Goal: Feedback & Contribution: Contribute content

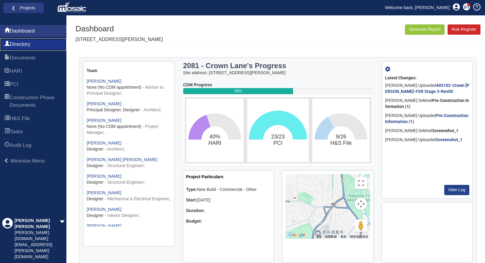
click at [21, 45] on span "Directory" at bounding box center [20, 44] width 21 height 7
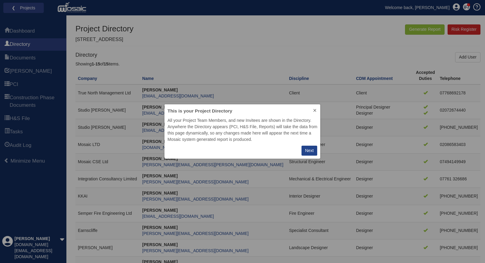
scroll to position [50, 151]
click at [314, 153] on button "Next" at bounding box center [309, 151] width 16 height 10
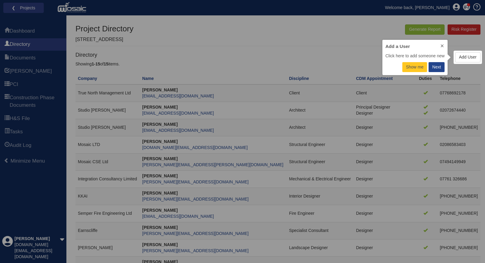
scroll to position [31, 61]
click at [438, 69] on div "Next" at bounding box center [436, 67] width 9 height 6
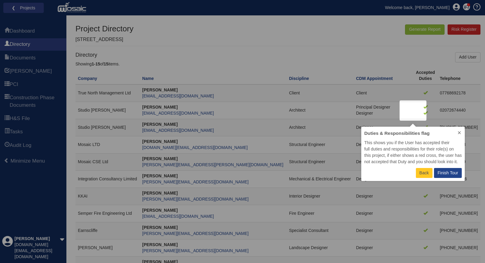
scroll to position [50, 99]
click at [443, 174] on p "Finish Tour" at bounding box center [448, 173] width 21 height 6
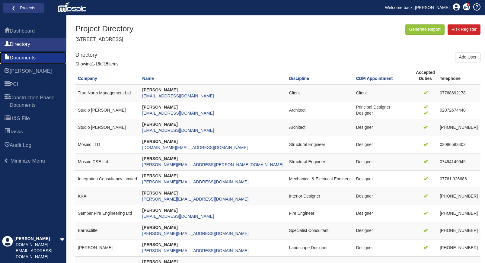
click at [24, 59] on span "Documents" at bounding box center [23, 57] width 26 height 7
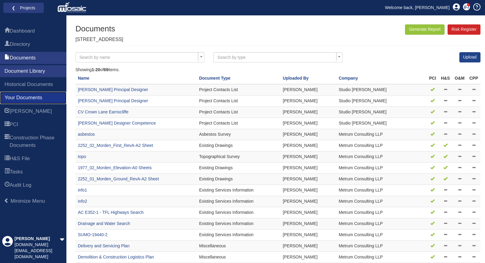
click at [39, 97] on span "Your Documents" at bounding box center [24, 97] width 38 height 7
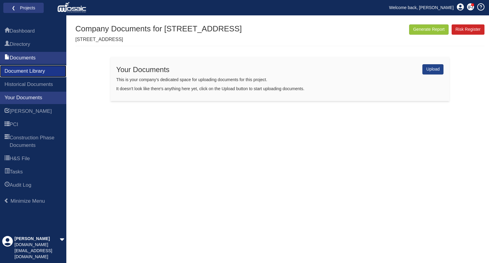
click at [40, 74] on span "Document Library" at bounding box center [25, 71] width 40 height 7
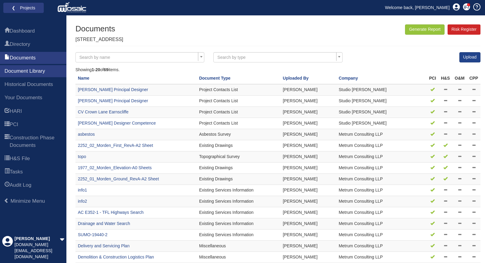
click at [200, 56] on span at bounding box center [201, 57] width 6 height 8
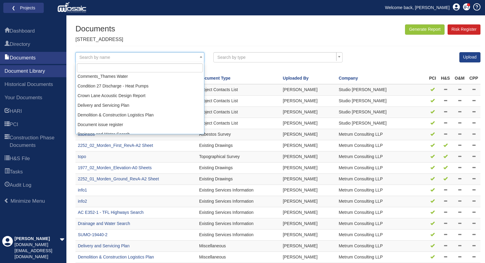
scroll to position [302, 0]
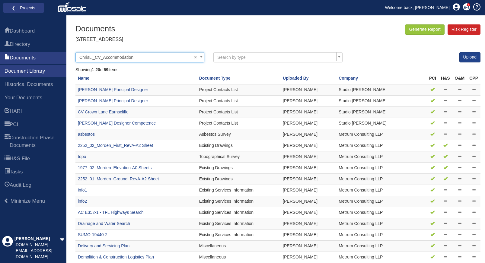
select select "ChrisLi_CV_Accommodation"
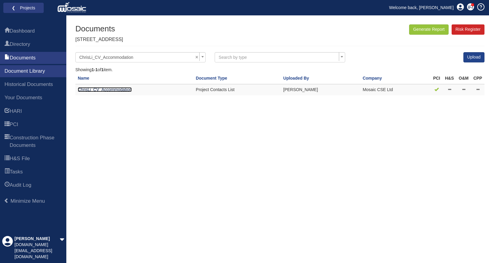
click at [103, 91] on link "ChrisLi_CV_Accommodation" at bounding box center [105, 89] width 54 height 5
select select
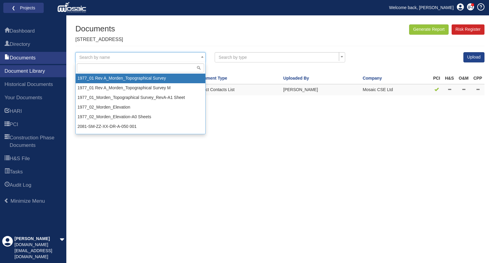
click at [203, 56] on span at bounding box center [202, 57] width 6 height 8
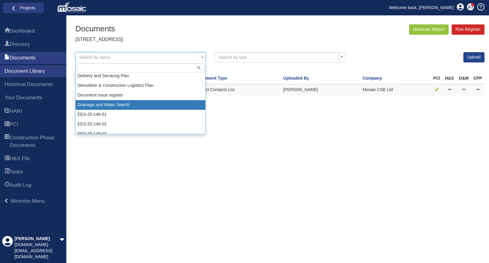
scroll to position [332, 0]
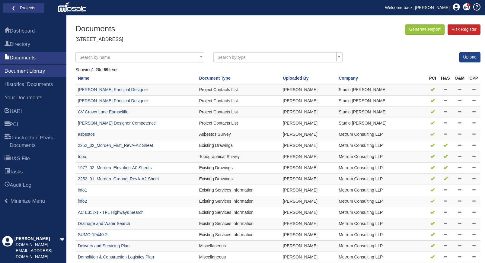
click at [200, 56] on b at bounding box center [201, 57] width 2 height 2
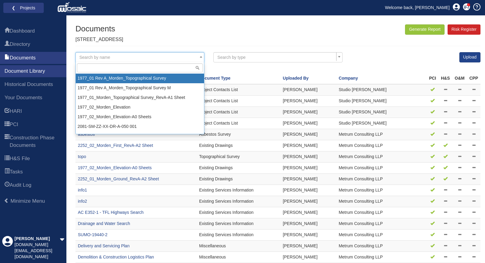
click at [264, 70] on div "Showing 1-20 of 69 items." at bounding box center [277, 70] width 405 height 6
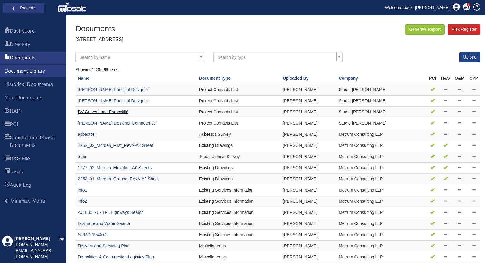
click at [119, 113] on link "CV Crown Lane Earnscliffe" at bounding box center [103, 112] width 51 height 5
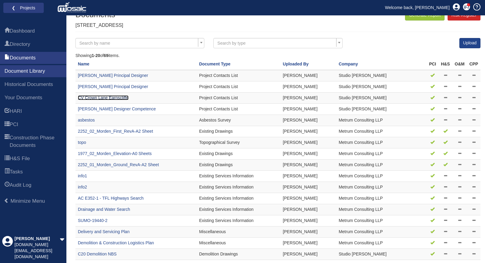
scroll to position [75, 0]
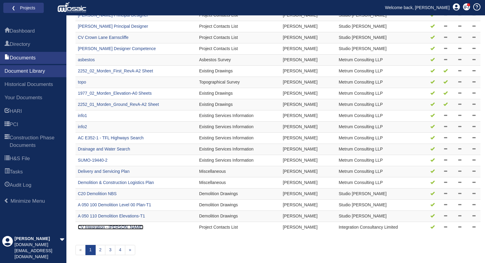
click at [116, 228] on link "CV Integration - Anila Vipparthi" at bounding box center [110, 227] width 65 height 5
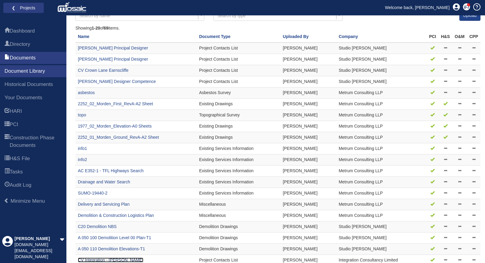
scroll to position [0, 0]
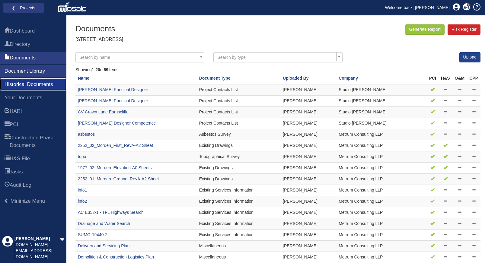
click at [27, 85] on span "Historical Documents" at bounding box center [29, 84] width 49 height 7
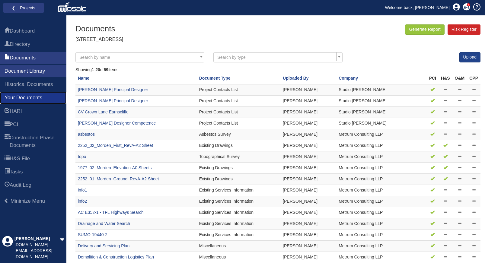
click at [23, 99] on span "Your Documents" at bounding box center [24, 97] width 38 height 7
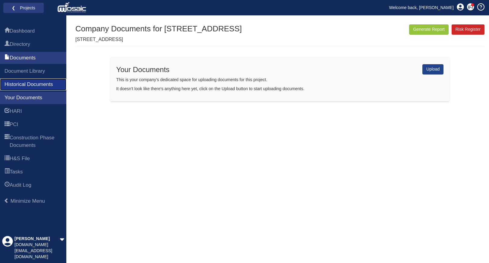
click at [22, 83] on span "Historical Documents" at bounding box center [29, 84] width 49 height 7
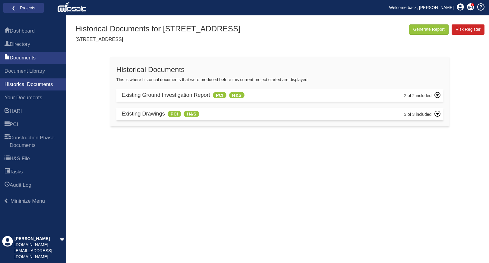
click at [438, 115] on icon at bounding box center [438, 114] width 6 height 6
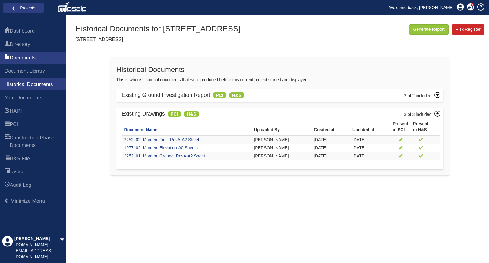
click at [439, 96] on icon at bounding box center [438, 95] width 6 height 6
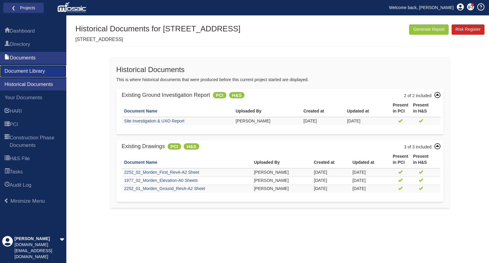
click at [27, 69] on span "Document Library" at bounding box center [25, 71] width 40 height 7
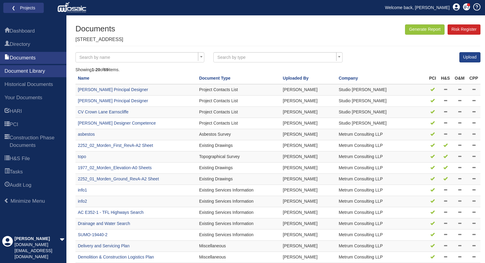
click at [202, 57] on b at bounding box center [201, 57] width 2 height 2
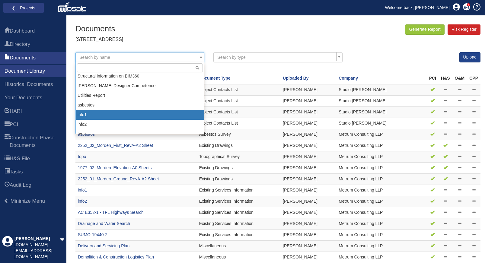
scroll to position [618, 0]
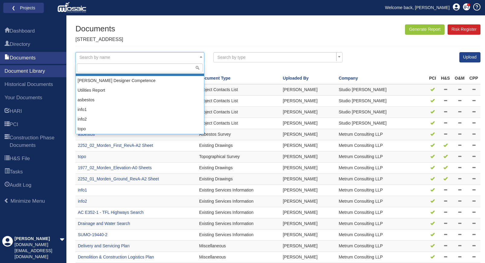
click at [150, 31] on div "Documents 2081 - Crown Lane Generate Report Risk Register" at bounding box center [277, 34] width 405 height 21
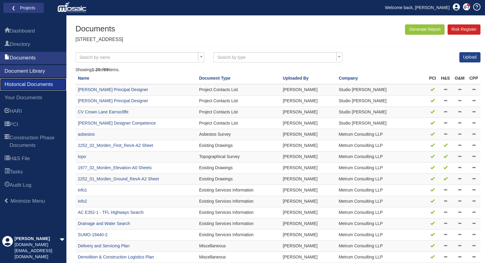
click at [30, 84] on span "Historical Documents" at bounding box center [29, 84] width 49 height 7
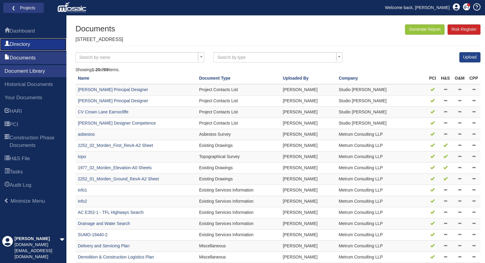
click at [20, 43] on span "Directory" at bounding box center [20, 44] width 21 height 7
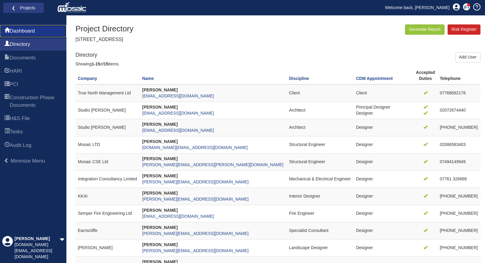
drag, startPoint x: 0, startPoint y: 0, endPoint x: 29, endPoint y: 31, distance: 42.7
click at [29, 31] on span "Dashboard" at bounding box center [22, 30] width 25 height 7
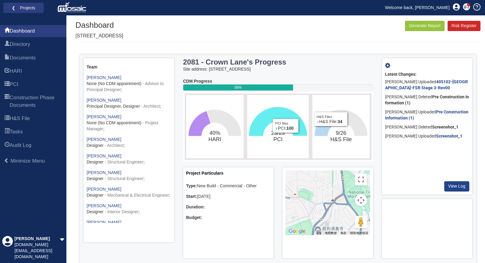
scroll to position [7, 0]
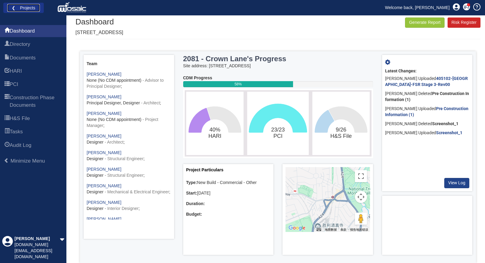
click at [13, 9] on link "❮ Projects" at bounding box center [23, 8] width 33 height 8
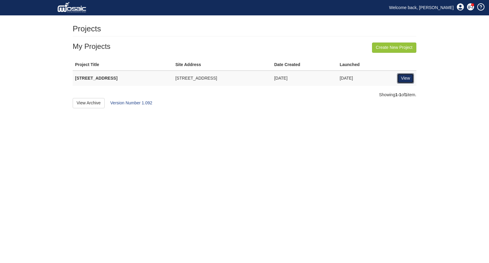
click at [406, 78] on link "View" at bounding box center [405, 78] width 17 height 10
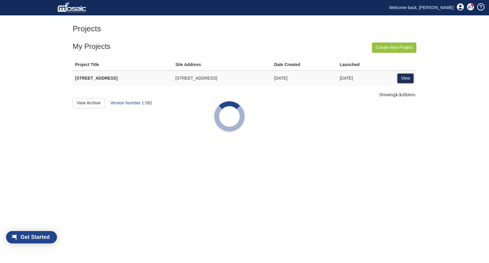
scroll to position [8, 34]
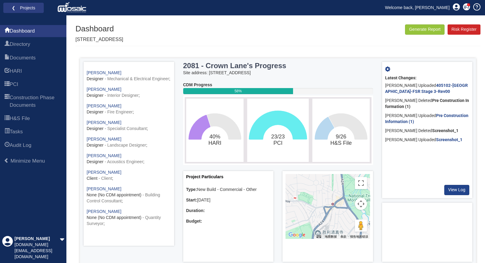
scroll to position [126, 0]
click at [31, 106] on span "Construction Phase Documents" at bounding box center [36, 101] width 52 height 15
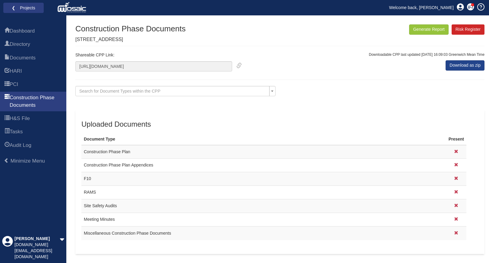
click at [181, 116] on div "Uploaded Documents Document Type Present Construction Phase Plan Construction P…" at bounding box center [279, 182] width 409 height 144
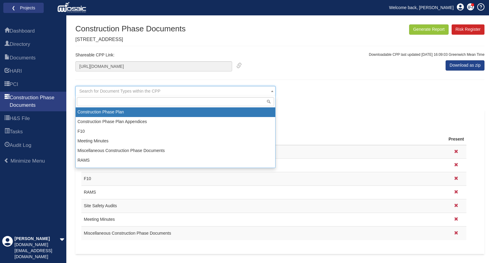
click at [272, 92] on b at bounding box center [272, 92] width 2 height 2
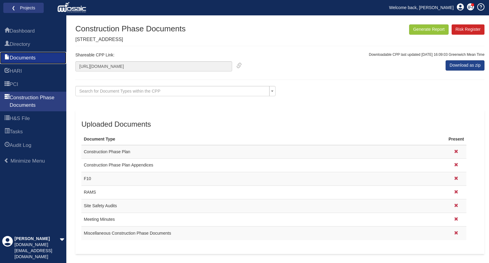
click at [24, 57] on span "Documents" at bounding box center [23, 57] width 26 height 7
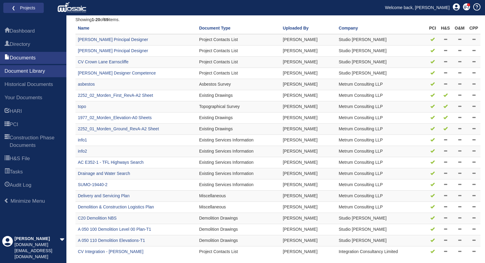
scroll to position [75, 0]
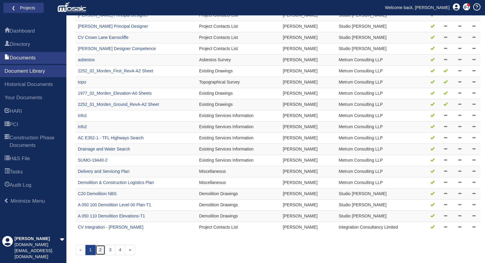
click at [101, 251] on link "2" at bounding box center [100, 250] width 10 height 10
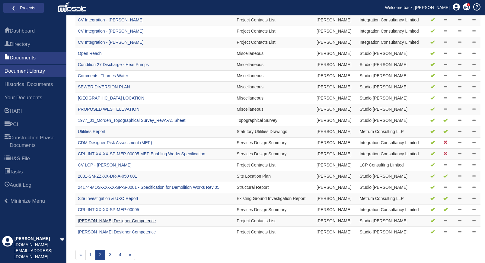
scroll to position [75, 0]
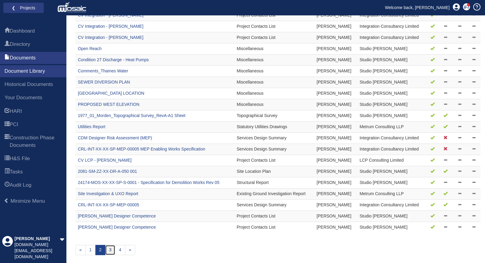
click at [112, 251] on link "3" at bounding box center [110, 250] width 10 height 10
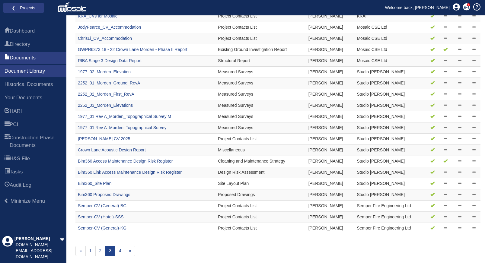
scroll to position [75, 0]
click at [118, 250] on link "4" at bounding box center [120, 250] width 10 height 10
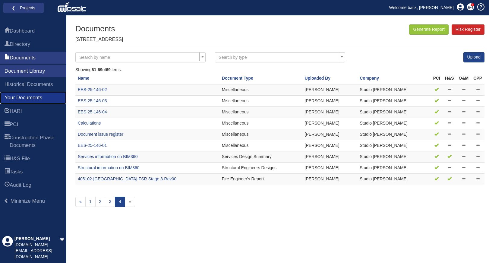
click at [23, 98] on span "Your Documents" at bounding box center [24, 97] width 38 height 7
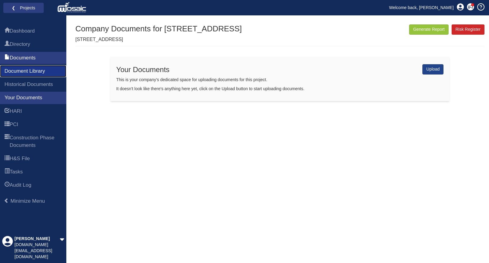
click at [32, 71] on span "Document Library" at bounding box center [25, 71] width 40 height 7
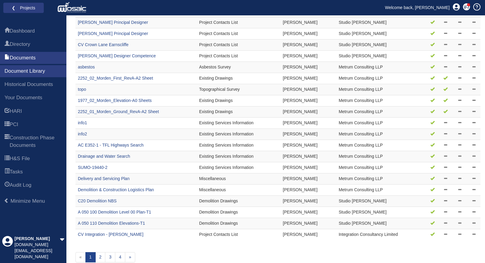
scroll to position [75, 0]
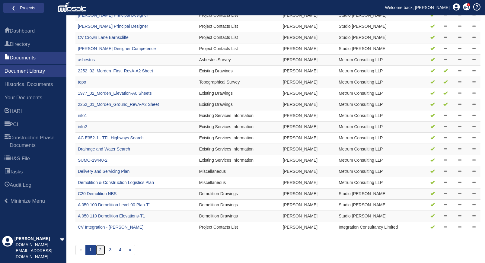
click at [102, 252] on link "2" at bounding box center [100, 250] width 10 height 10
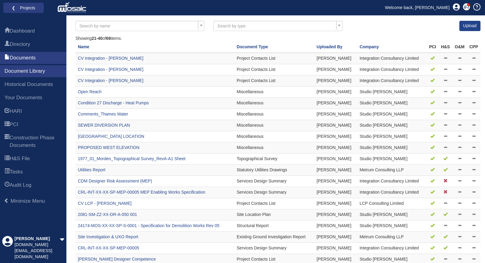
scroll to position [75, 0]
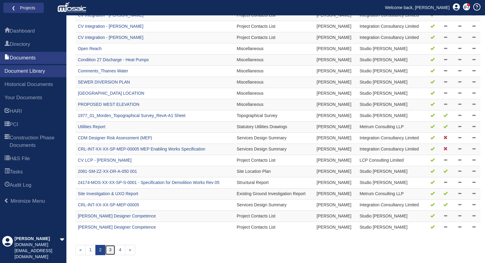
click at [113, 251] on link "3" at bounding box center [110, 250] width 10 height 10
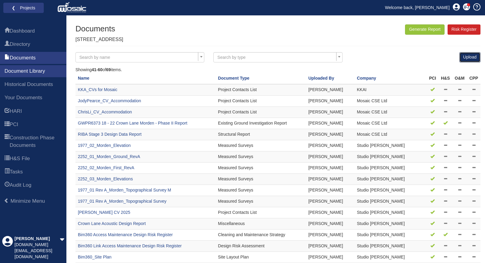
click at [470, 61] on link "Upload" at bounding box center [469, 57] width 21 height 10
select select
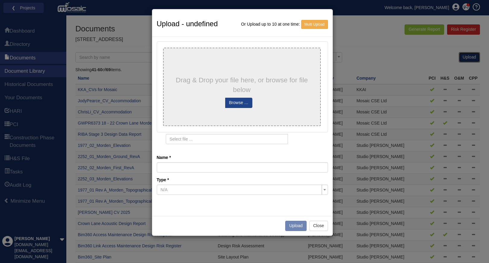
type input "Pile Cap RC Detail Intent Info - CRL-MOS-ZZ-00-DR-S-0200_P04_FOUNDATION PLAN"
type input "Pile Cap RC Detail Intent Info - CRL-MOS-ZZ-00-DR-S-0200_P04_FOUNDATION PLAN.pdf"
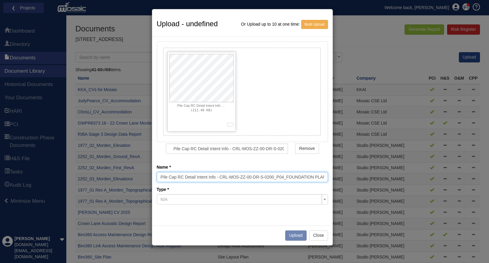
scroll to position [0, 2]
drag, startPoint x: 219, startPoint y: 176, endPoint x: 329, endPoint y: 177, distance: 109.8
click at [329, 177] on div "Pile Cap RC Detail Intent Info - CRL-MOS-ZZ-00-DR-S-0200_P04_FOUNDATION PLAN.pd…" at bounding box center [242, 131] width 180 height 189
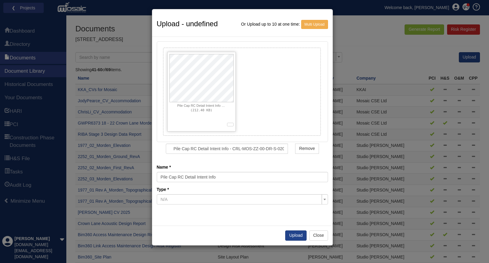
click at [179, 197] on span "N/A" at bounding box center [241, 199] width 160 height 6
click at [295, 99] on div "Pile Cap RC Detail Intent Info - CRL-MOS-ZZ-00-DR-S-0200_P04_FOUNDATION PLAN.pd…" at bounding box center [242, 91] width 154 height 84
click at [215, 177] on input "Pile Cap RC Detail Intent Info" at bounding box center [242, 177] width 171 height 10
type input "Pile Cap RC Detail Intent"
click at [270, 199] on span "N/A" at bounding box center [241, 199] width 160 height 6
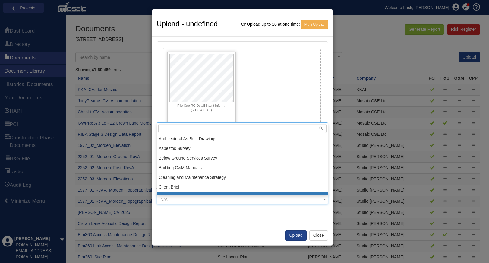
click at [218, 201] on span "N/A" at bounding box center [241, 199] width 160 height 6
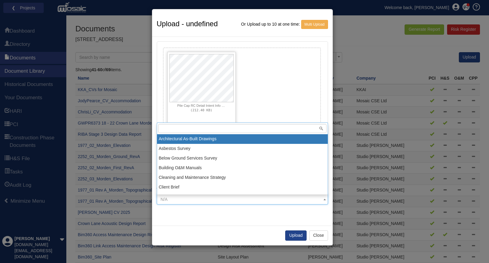
click at [226, 198] on span "N/A" at bounding box center [241, 199] width 160 height 6
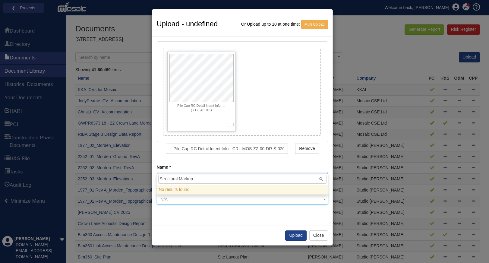
click at [230, 181] on input "Structural Markup" at bounding box center [242, 179] width 168 height 9
click at [201, 179] on input "Structural Markup" at bounding box center [242, 179] width 168 height 9
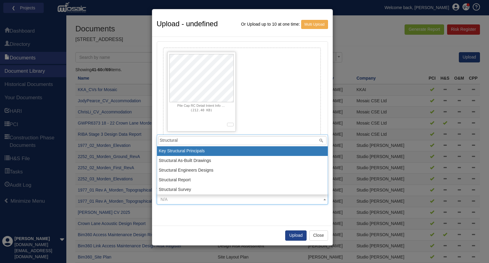
click at [191, 141] on input "Structural" at bounding box center [242, 140] width 168 height 9
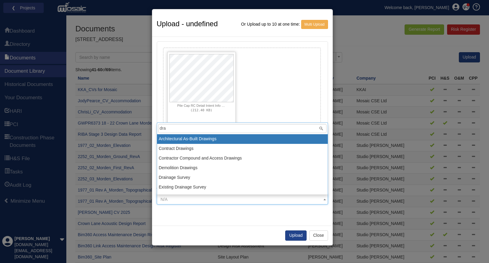
type input "draw"
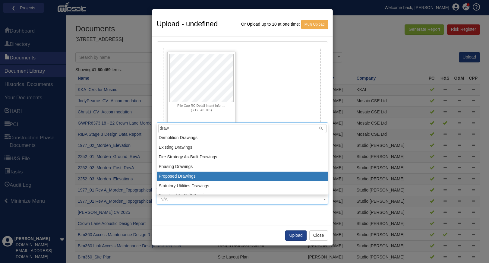
scroll to position [36, 0]
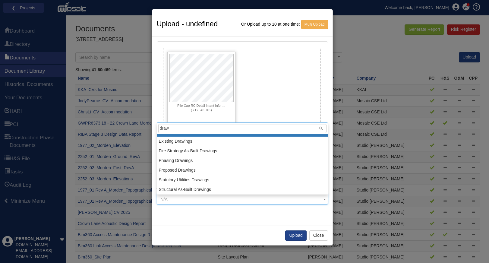
click at [292, 129] on input "draw" at bounding box center [242, 128] width 168 height 9
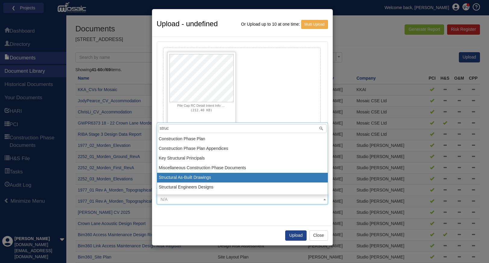
scroll to position [17, 0]
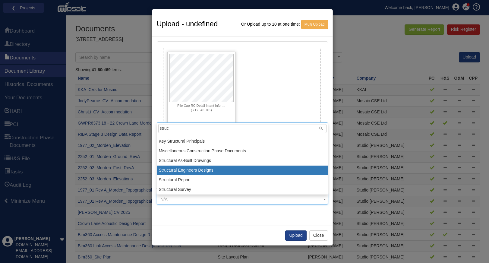
type input "struc"
select select "58"
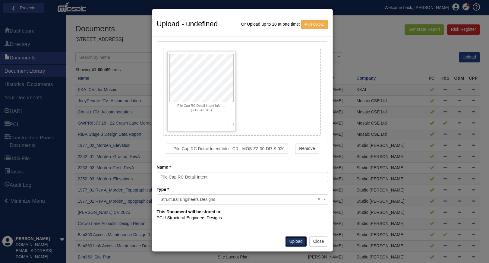
click at [296, 241] on button "Upload" at bounding box center [295, 242] width 21 height 10
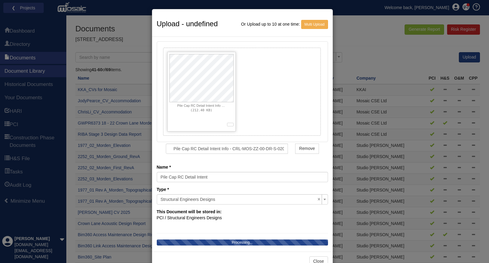
click at [296, 241] on div "Processing..." at bounding box center [242, 243] width 171 height 6
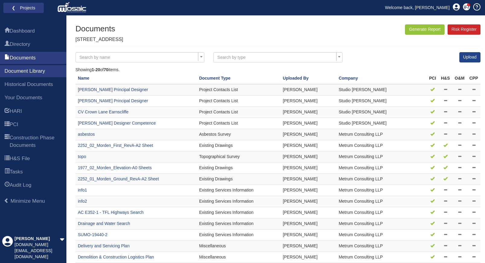
click at [175, 58] on span "Search by name" at bounding box center [137, 58] width 117 height 8
click at [303, 56] on span "Search by type" at bounding box center [275, 58] width 117 height 8
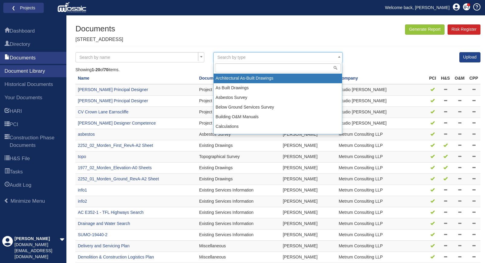
click at [303, 56] on span "Search by type" at bounding box center [275, 58] width 117 height 8
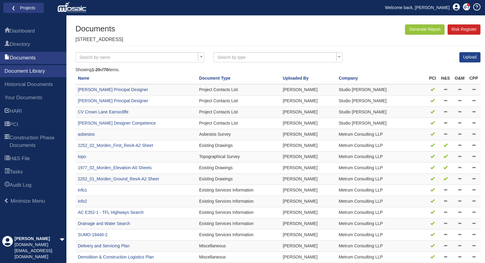
click at [382, 63] on div "Search by name 1977_01 Rev A_Morden_Topographical Survey 1977_01 Rev A_Morden_T…" at bounding box center [278, 59] width 414 height 15
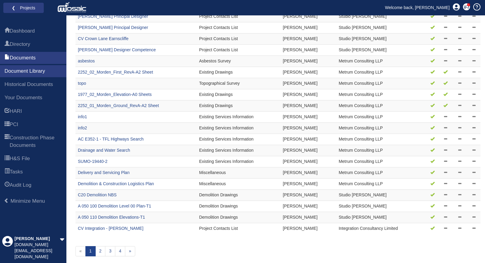
scroll to position [75, 0]
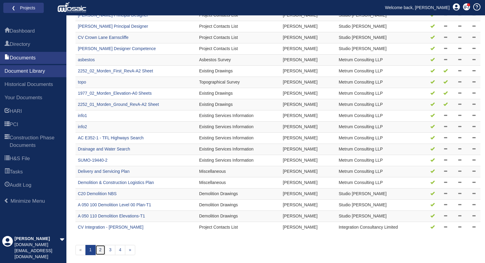
click at [100, 252] on link "2" at bounding box center [100, 250] width 10 height 10
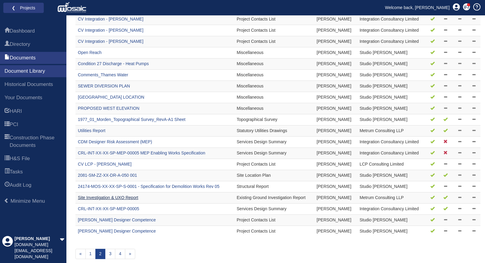
scroll to position [75, 0]
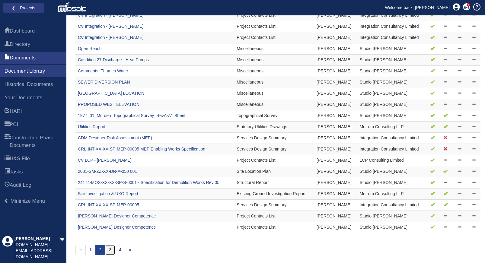
click at [109, 250] on link "3" at bounding box center [110, 250] width 10 height 10
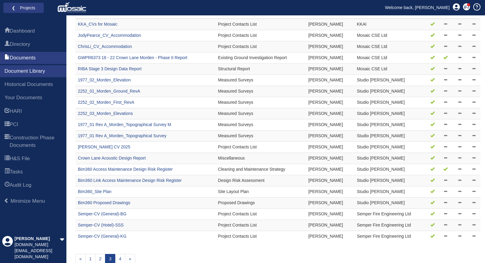
scroll to position [75, 0]
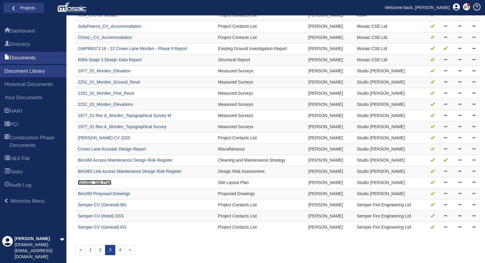
click at [103, 183] on link "Bim360_Site Plan" at bounding box center [94, 182] width 33 height 5
click at [120, 250] on link "4" at bounding box center [120, 250] width 10 height 10
click at [121, 196] on link "Bim360 Proposed Drawings" at bounding box center [104, 193] width 53 height 5
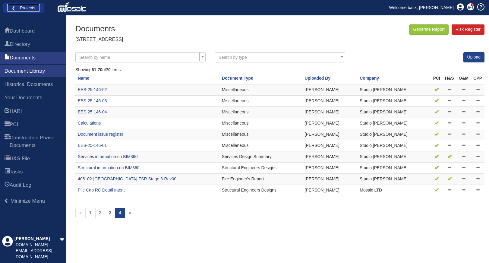
click at [9, 5] on link "❮ Projects" at bounding box center [23, 8] width 33 height 8
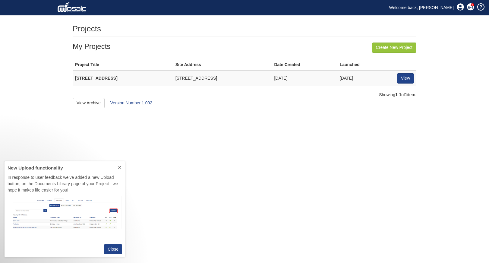
scroll to position [91, 116]
click at [120, 167] on icon at bounding box center [119, 167] width 3 height 3
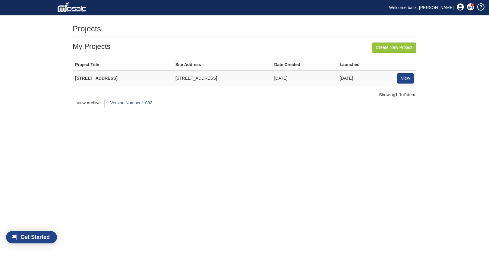
scroll to position [8, 34]
click at [399, 79] on link "View" at bounding box center [405, 78] width 17 height 10
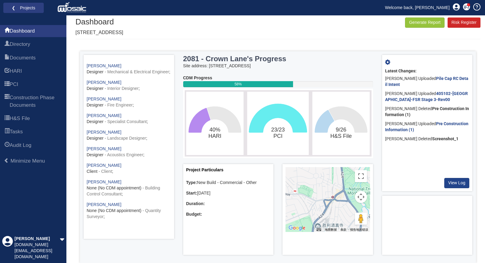
scroll to position [126, 0]
click at [102, 167] on link "[PERSON_NAME]" at bounding box center [104, 165] width 35 height 5
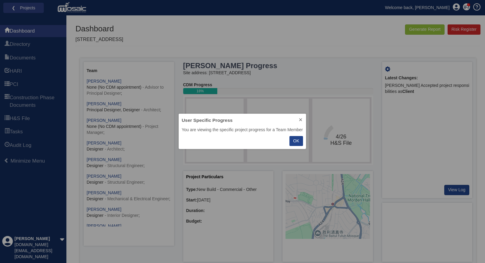
scroll to position [31, 123]
click at [300, 120] on icon at bounding box center [300, 119] width 5 height 5
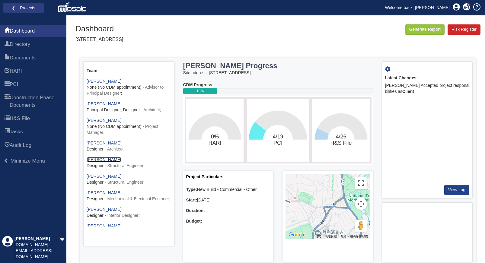
click at [97, 159] on link "[PERSON_NAME]" at bounding box center [104, 159] width 35 height 5
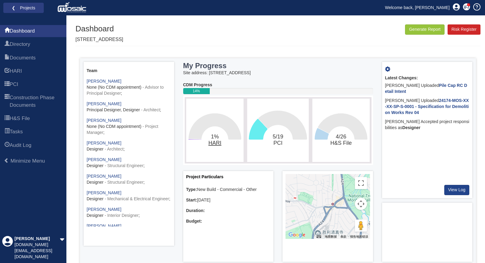
click at [214, 145] on tspan "HARI" at bounding box center [214, 143] width 13 height 6
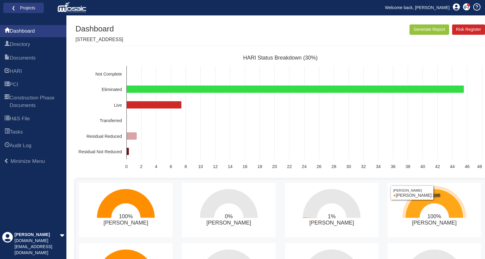
click at [410, 205] on icon "100%​Jody Pearce" at bounding box center [434, 203] width 58 height 29
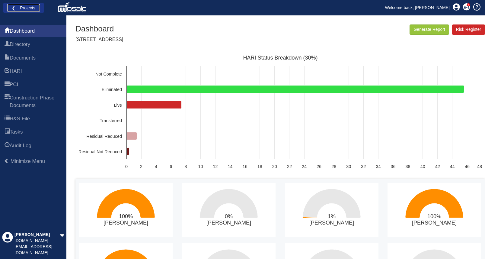
click at [18, 7] on link "❮ Projects" at bounding box center [23, 8] width 33 height 8
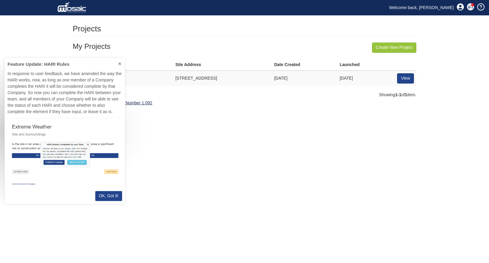
scroll to position [142, 116]
click at [257, 108] on html "Toggle navigation Welcome back, Chris Coming soon" at bounding box center [244, 54] width 489 height 108
click at [411, 81] on link "View" at bounding box center [405, 78] width 17 height 10
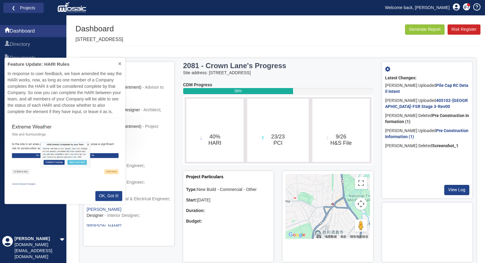
scroll to position [5, 5]
